Goal: Task Accomplishment & Management: Complete application form

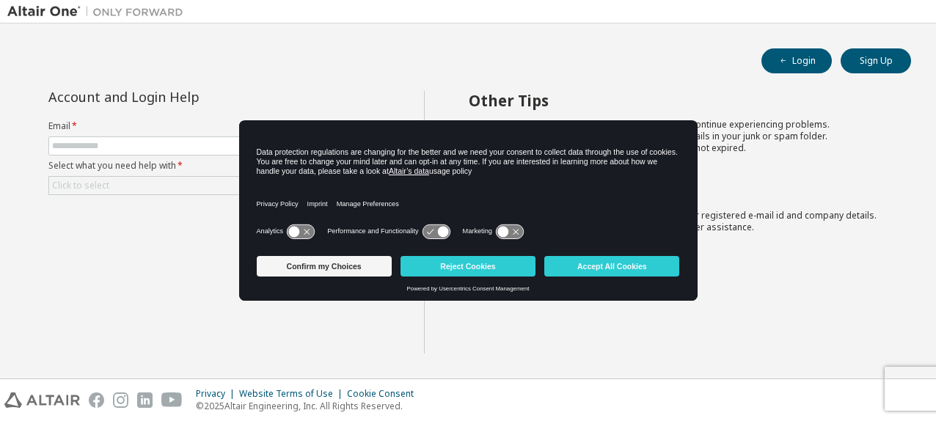
scroll to position [73, 0]
click at [645, 274] on button "Accept All Cookies" at bounding box center [611, 266] width 135 height 21
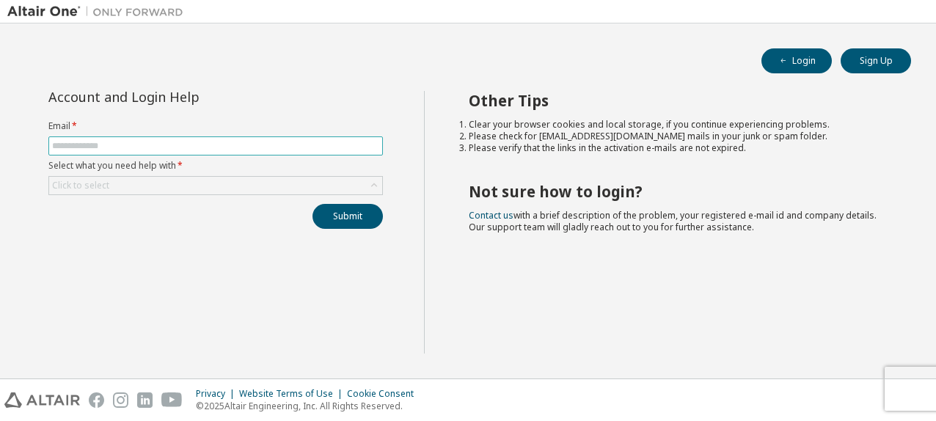
click at [225, 147] on input "text" at bounding box center [215, 146] width 327 height 12
type input "**********"
click at [156, 188] on div "Click to select" at bounding box center [215, 186] width 333 height 18
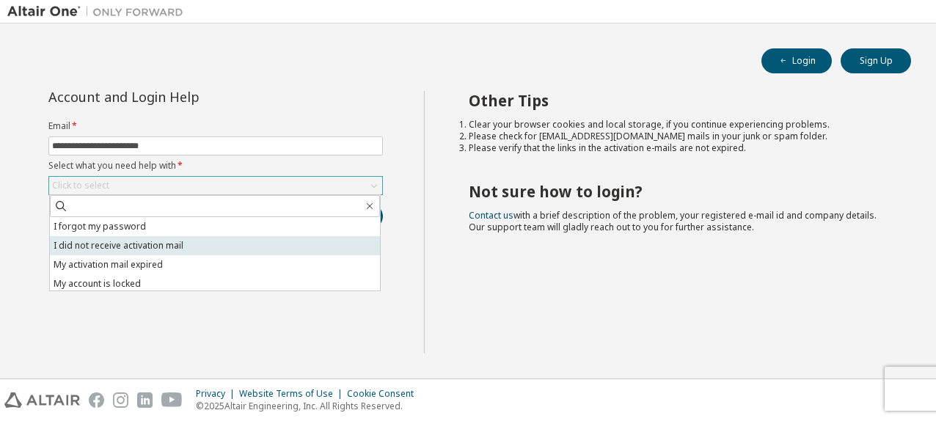
click at [144, 246] on li "I did not receive activation mail" at bounding box center [215, 245] width 330 height 19
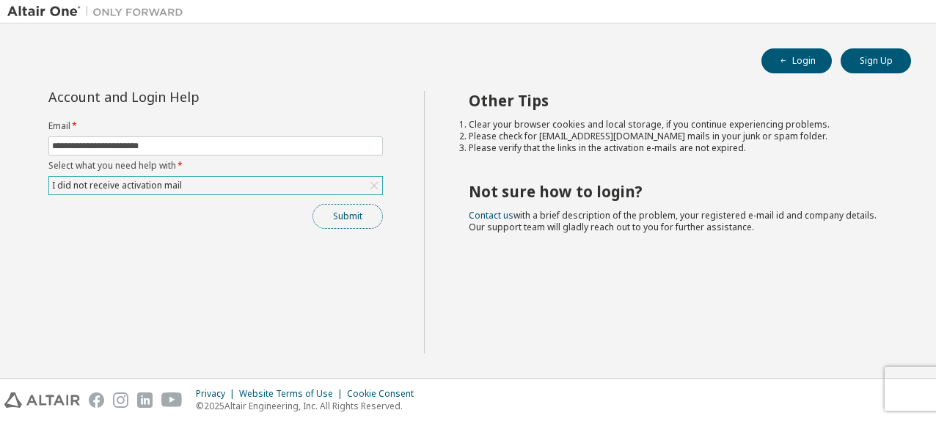
click at [348, 222] on button "Submit" at bounding box center [347, 216] width 70 height 25
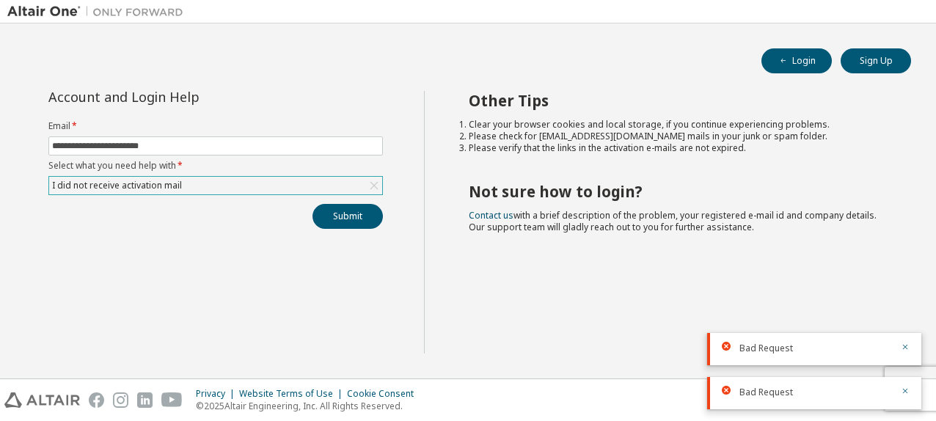
click at [329, 189] on div "I did not receive activation mail" at bounding box center [215, 186] width 333 height 18
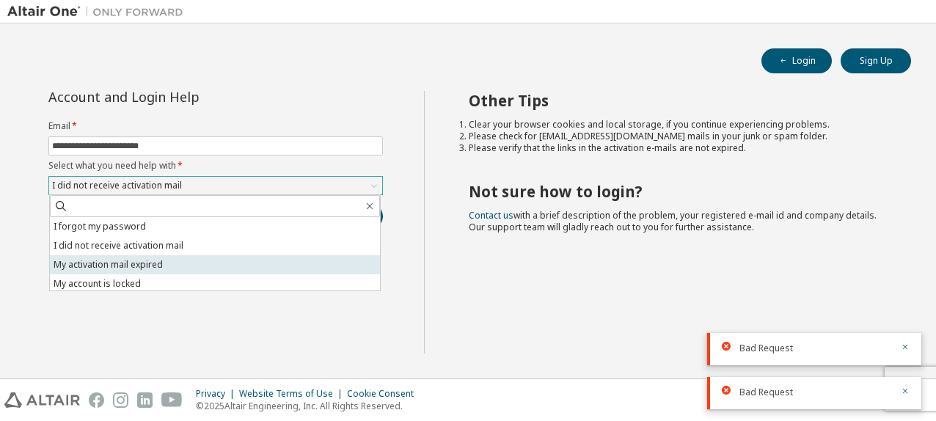
click at [208, 260] on li "My activation mail expired" at bounding box center [215, 264] width 330 height 19
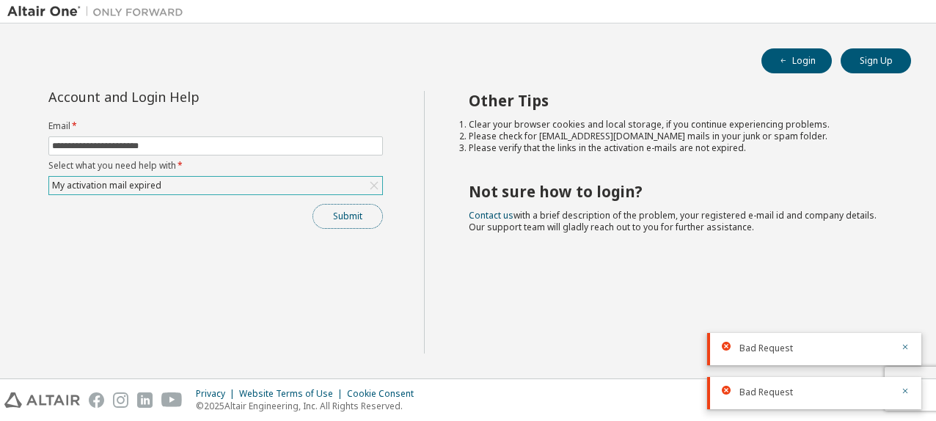
click at [359, 221] on button "Submit" at bounding box center [347, 216] width 70 height 25
